Goal: Navigation & Orientation: Find specific page/section

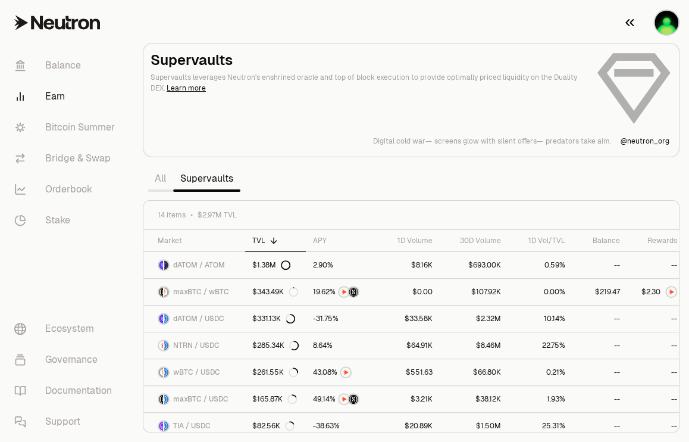
click at [662, 19] on img "button" at bounding box center [667, 23] width 24 height 24
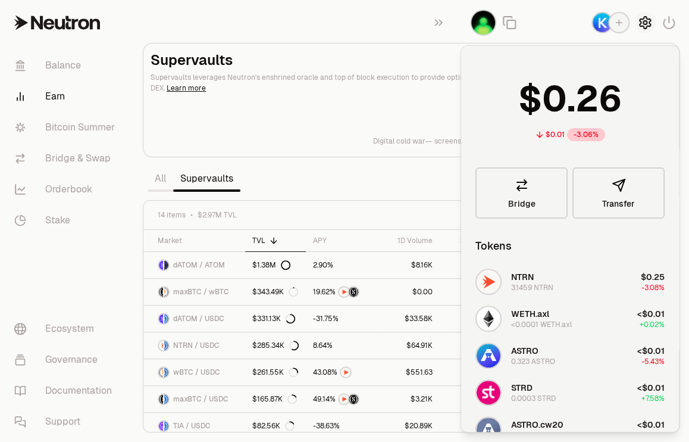
click at [644, 27] on icon "button" at bounding box center [645, 23] width 11 height 12
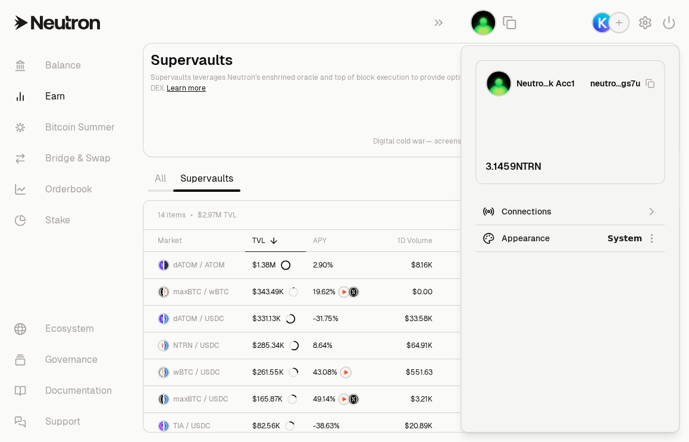
click at [629, 240] on html "Balance Earn Bitcoin Summer Bridge & Swap Orderbook Stake Ecosystem Governance …" at bounding box center [344, 221] width 689 height 442
click at [572, 293] on div "Dark" at bounding box center [608, 292] width 108 height 24
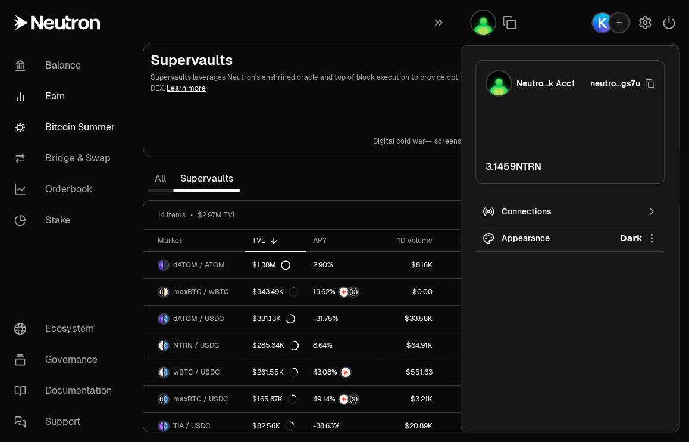
click at [70, 126] on link "Bitcoin Summer" at bounding box center [67, 127] width 124 height 31
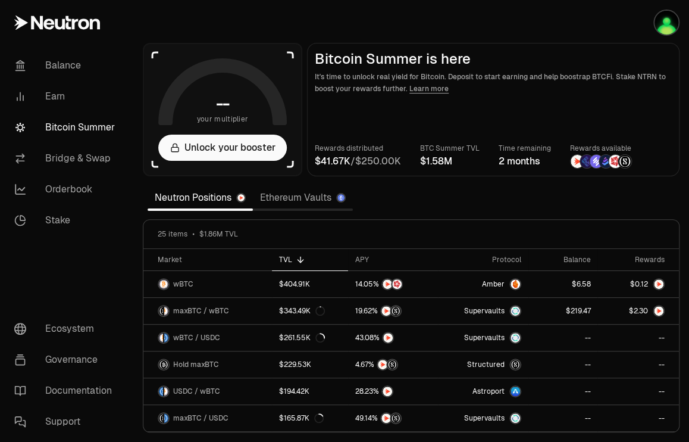
click at [683, 235] on section "-- your multiplier Unlock your booster Bitcoin Summer is here It's time to unlo…" at bounding box center [411, 221] width 556 height 442
click at [678, 272] on div at bounding box center [676, 273] width 4 height 48
click at [63, 64] on link "Balance" at bounding box center [67, 65] width 124 height 31
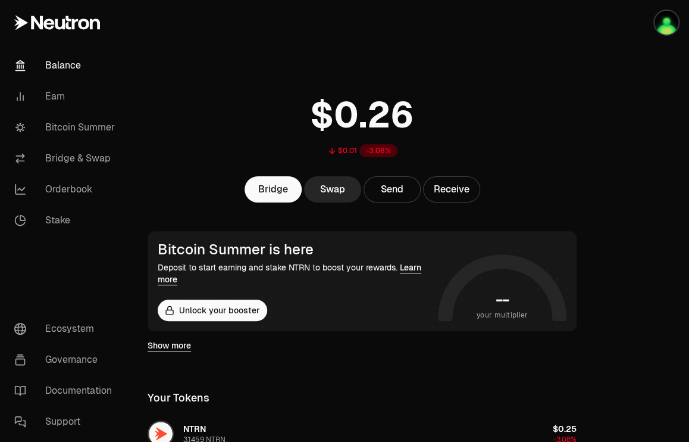
click at [649, 280] on div at bounding box center [640, 437] width 98 height 875
